Goal: Transaction & Acquisition: Purchase product/service

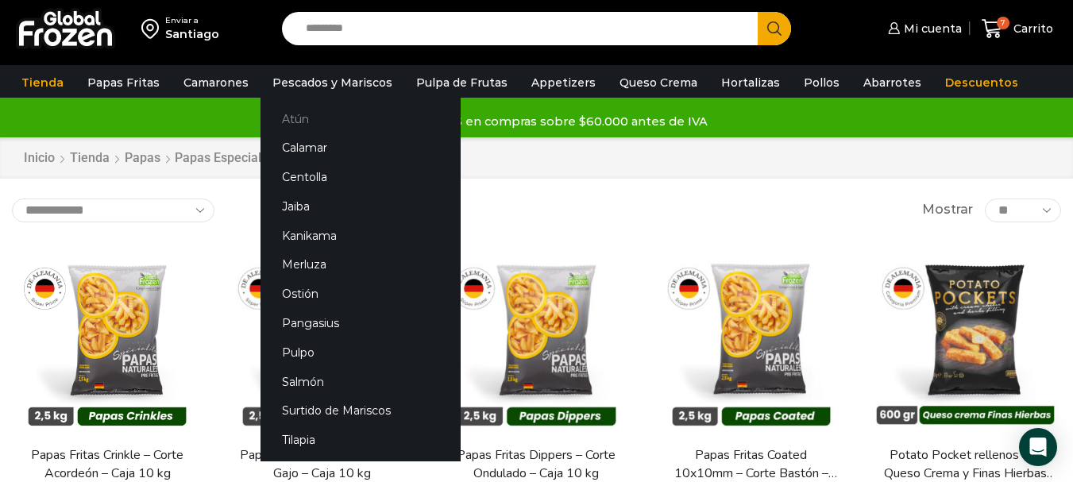
click at [331, 124] on link "Atún" at bounding box center [361, 118] width 200 height 29
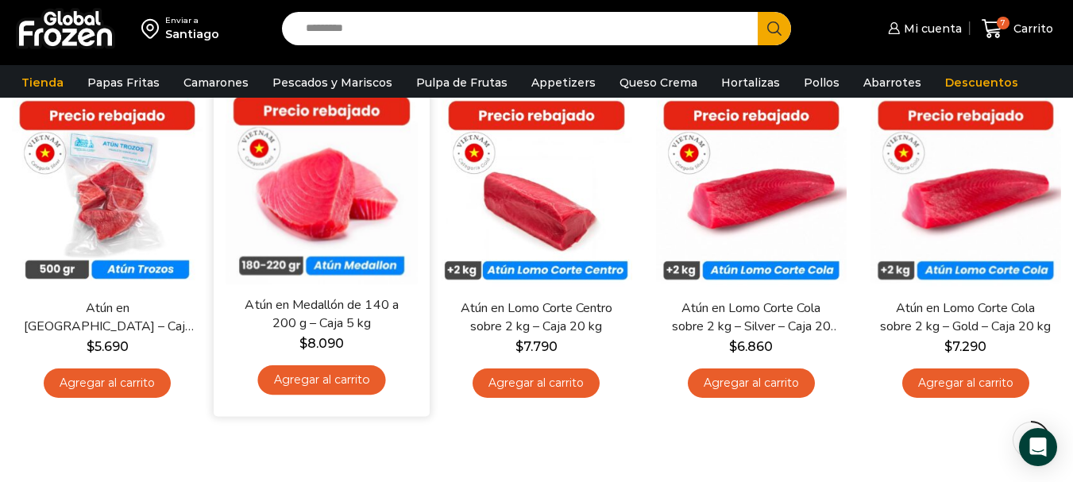
scroll to position [159, 0]
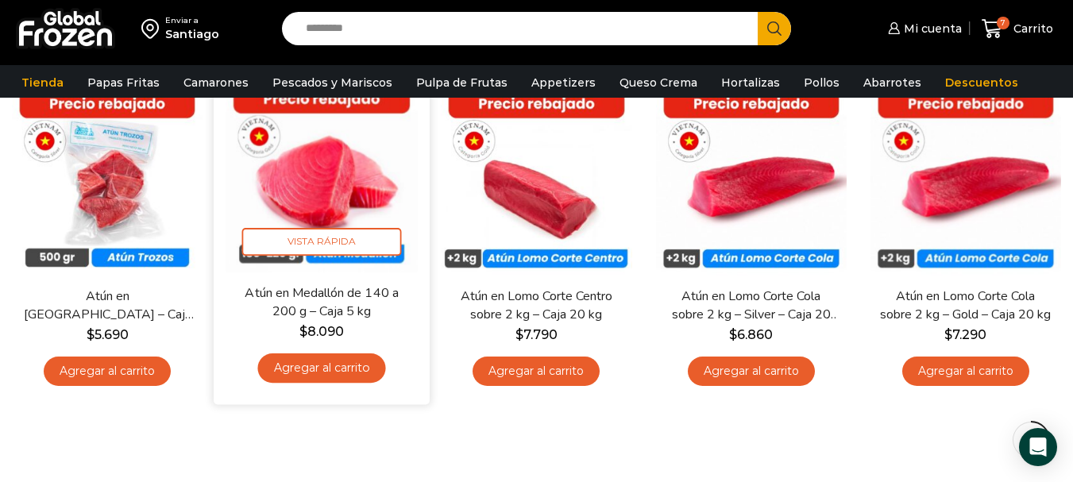
click at [368, 372] on link "Agregar al carrito" at bounding box center [322, 367] width 128 height 29
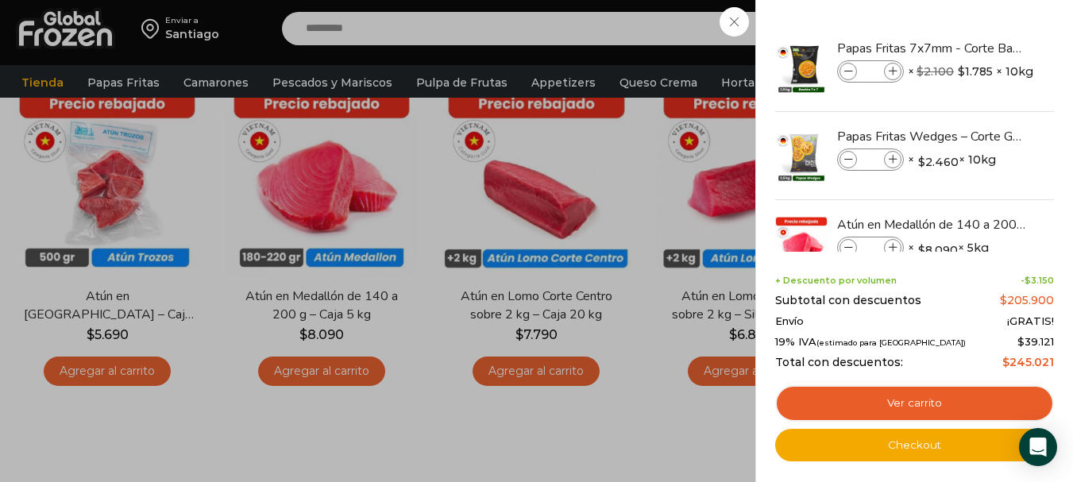
click at [978, 48] on div "8 Carrito 8 8 Shopping Cart *" at bounding box center [1017, 28] width 79 height 37
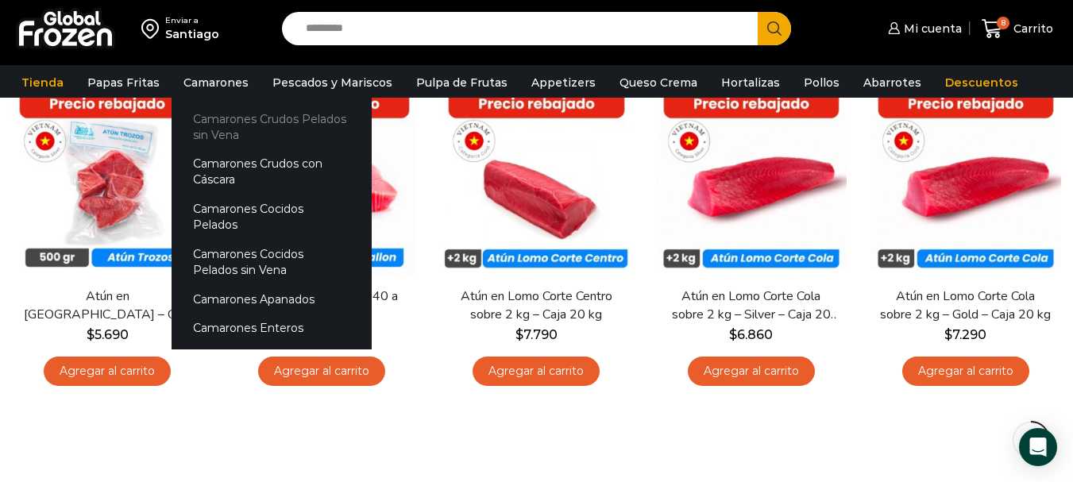
click at [224, 129] on link "Camarones Crudos Pelados sin Vena" at bounding box center [272, 126] width 200 height 45
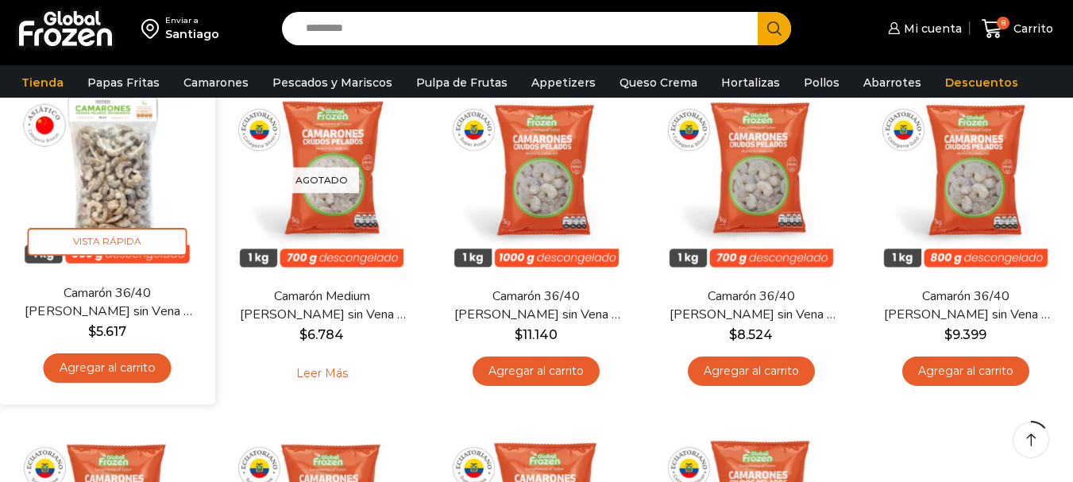
scroll to position [159, 0]
click at [126, 375] on link "Agregar al carrito" at bounding box center [108, 367] width 128 height 29
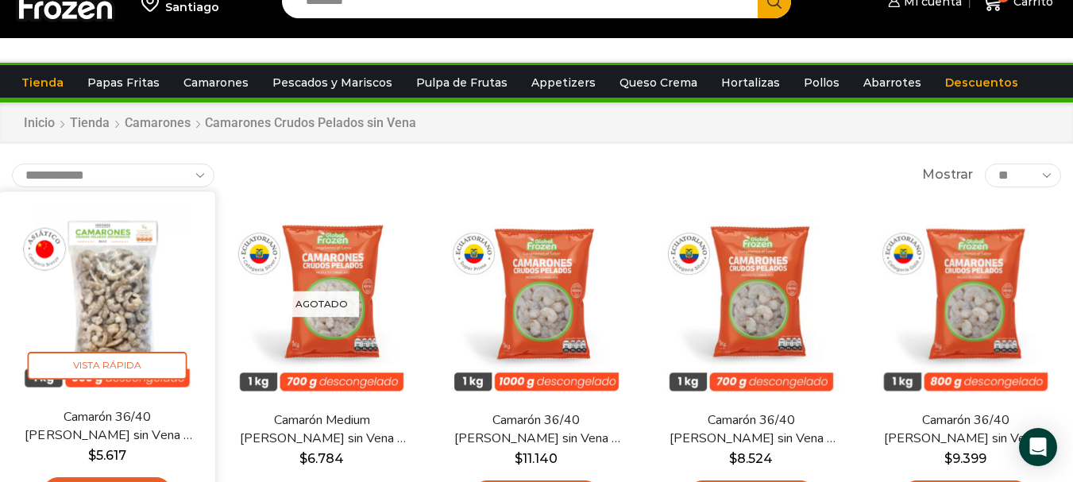
scroll to position [0, 0]
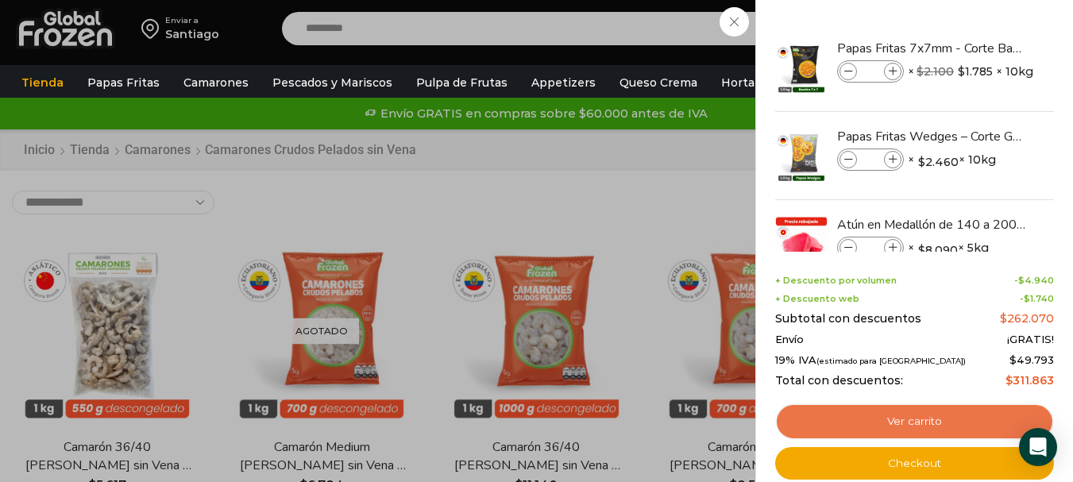
click at [851, 420] on link "Ver carrito" at bounding box center [914, 422] width 279 height 37
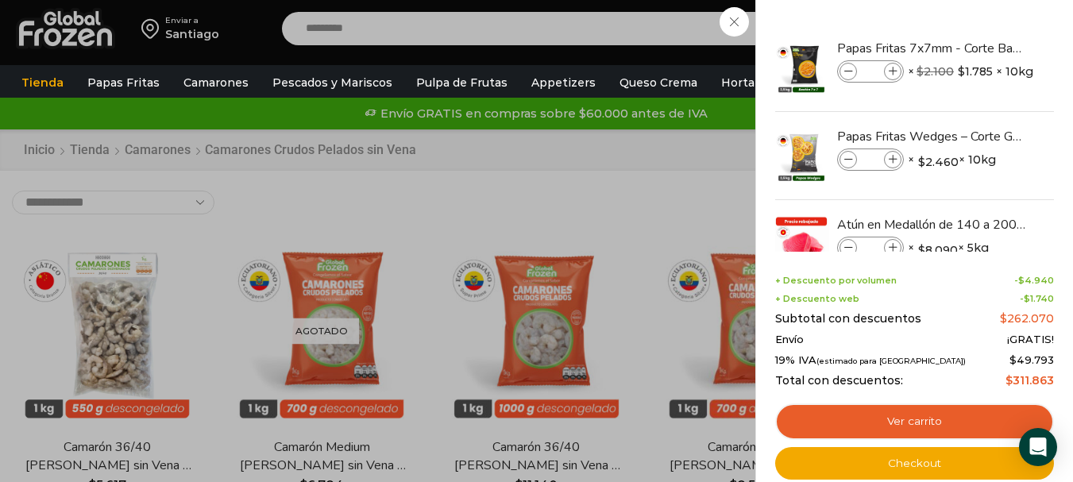
click at [978, 17] on div "9 [GEOGRAPHIC_DATA] 9 9 Shopping Cart *" at bounding box center [1017, 28] width 79 height 37
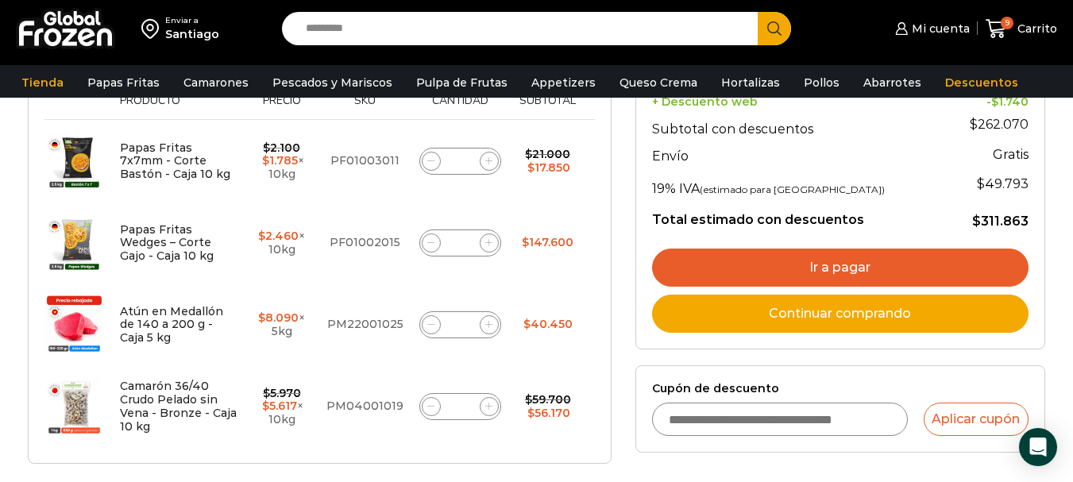
scroll to position [318, 0]
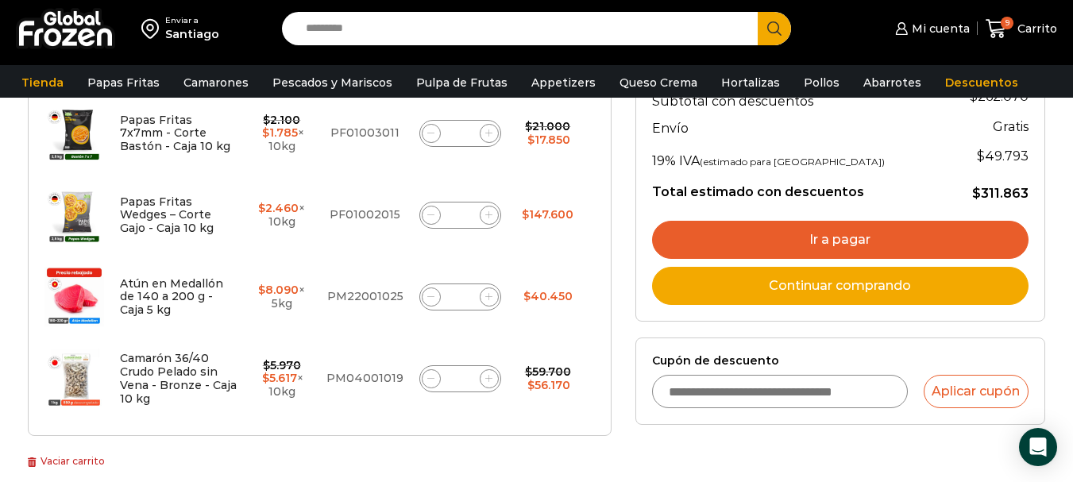
click at [488, 298] on icon at bounding box center [488, 296] width 7 height 7
type input "*"
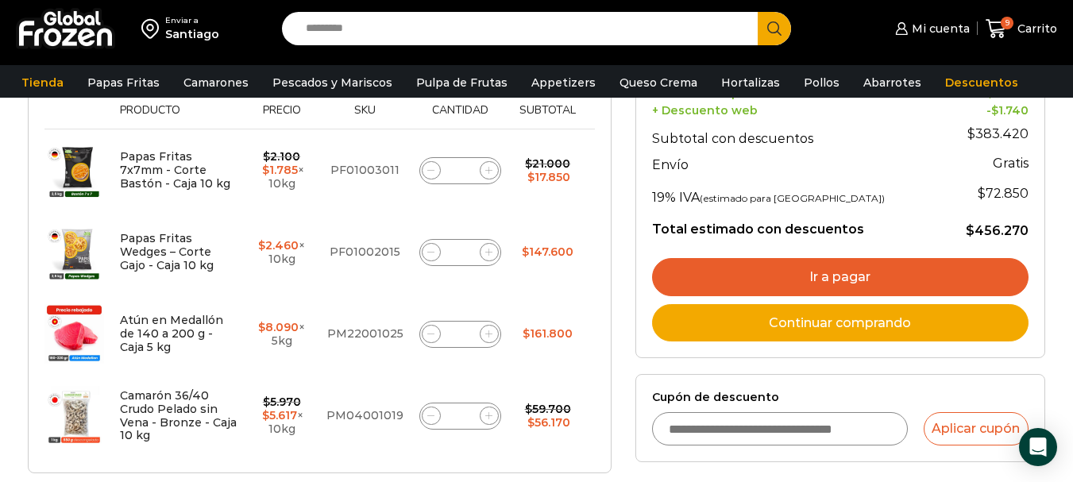
scroll to position [419, 0]
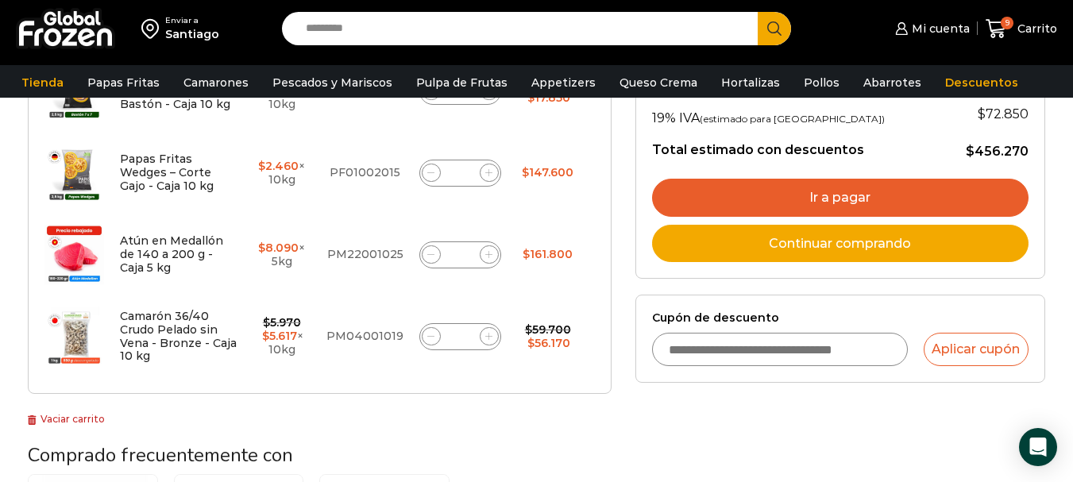
click at [846, 190] on link "Ir a pagar" at bounding box center [840, 198] width 377 height 38
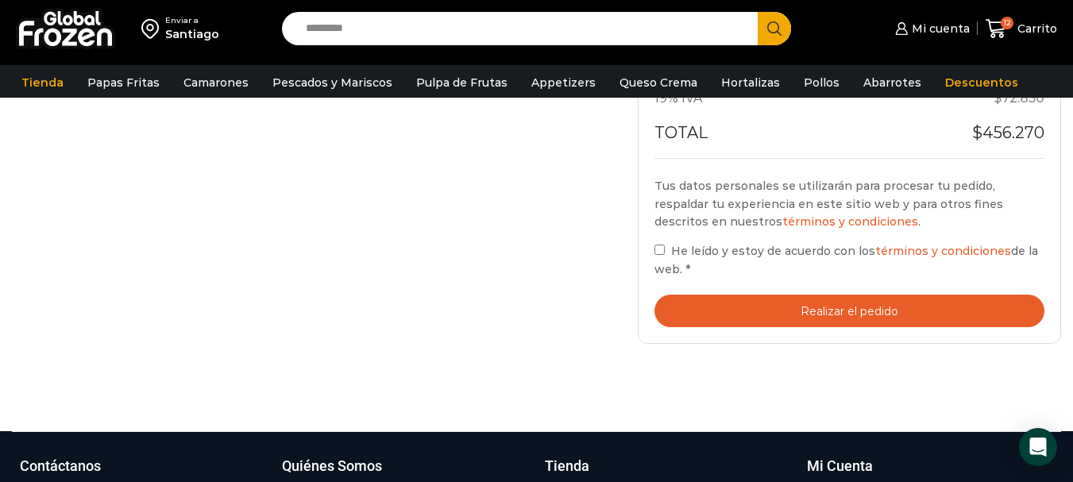
scroll to position [715, 0]
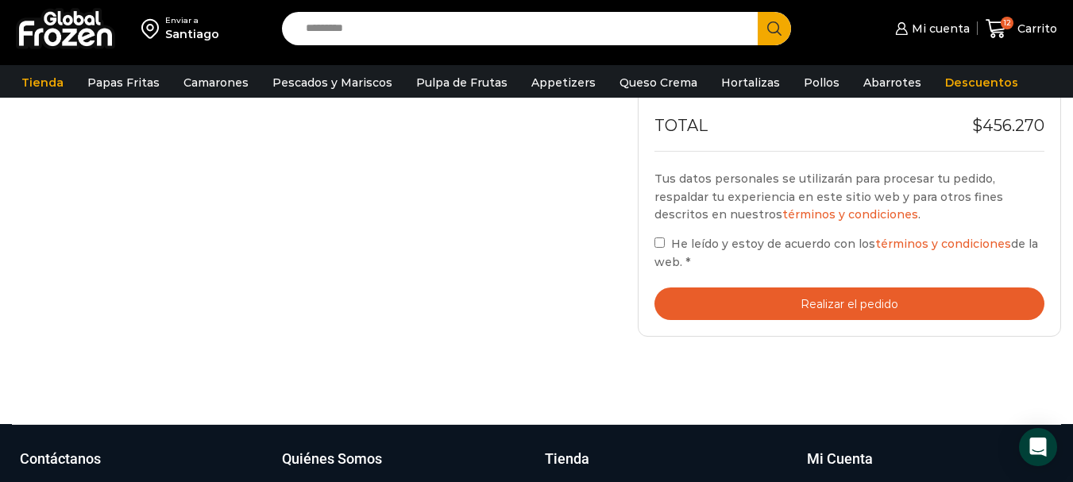
click at [747, 299] on button "Realizar el pedido" at bounding box center [850, 304] width 390 height 33
